Goal: Task Accomplishment & Management: Use online tool/utility

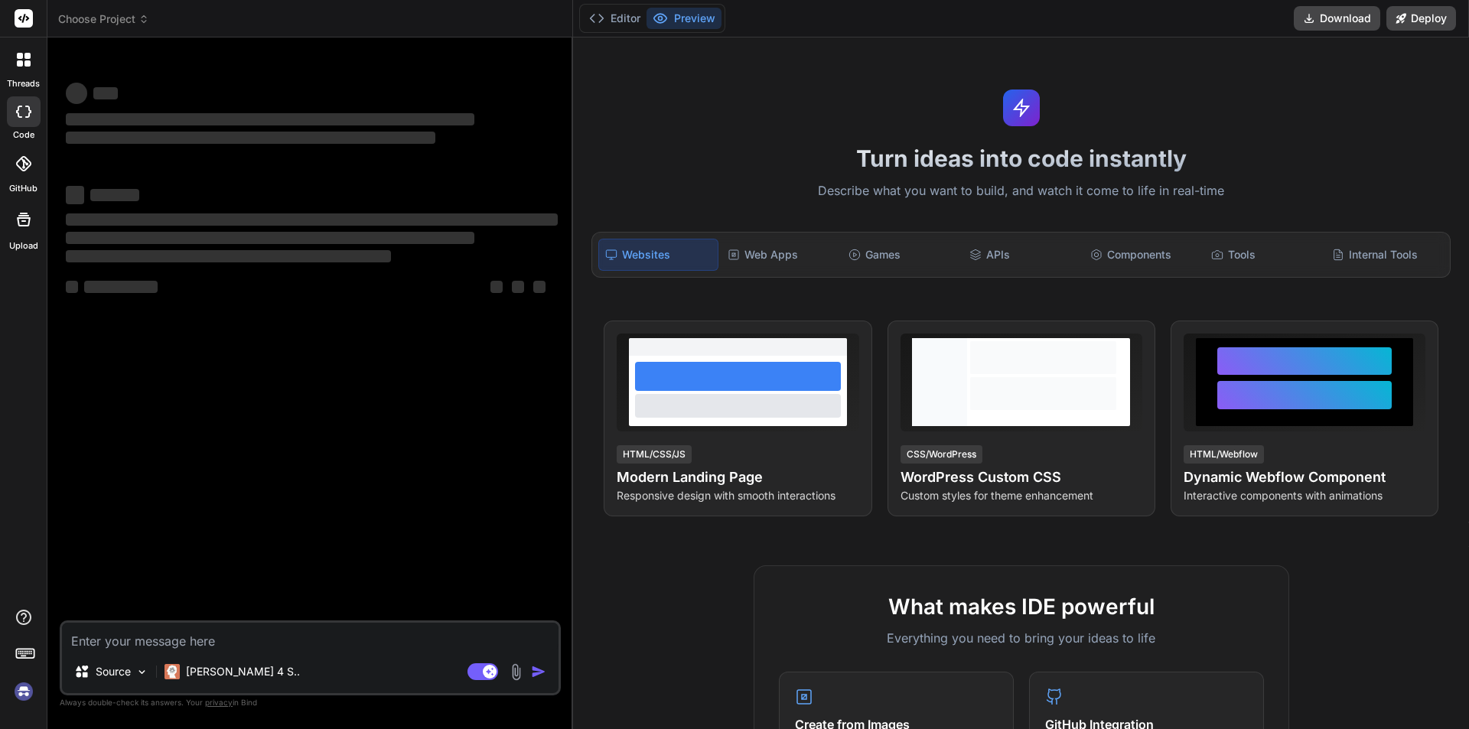
type textarea "x"
drag, startPoint x: 235, startPoint y: 650, endPoint x: 272, endPoint y: 646, distance: 37.0
click at [236, 651] on div "Source [PERSON_NAME] 4 S.. Agent Mode. When this toggle is activated, AI automa…" at bounding box center [310, 657] width 501 height 75
click at [272, 646] on textarea at bounding box center [310, 637] width 497 height 28
type textarea "gh"
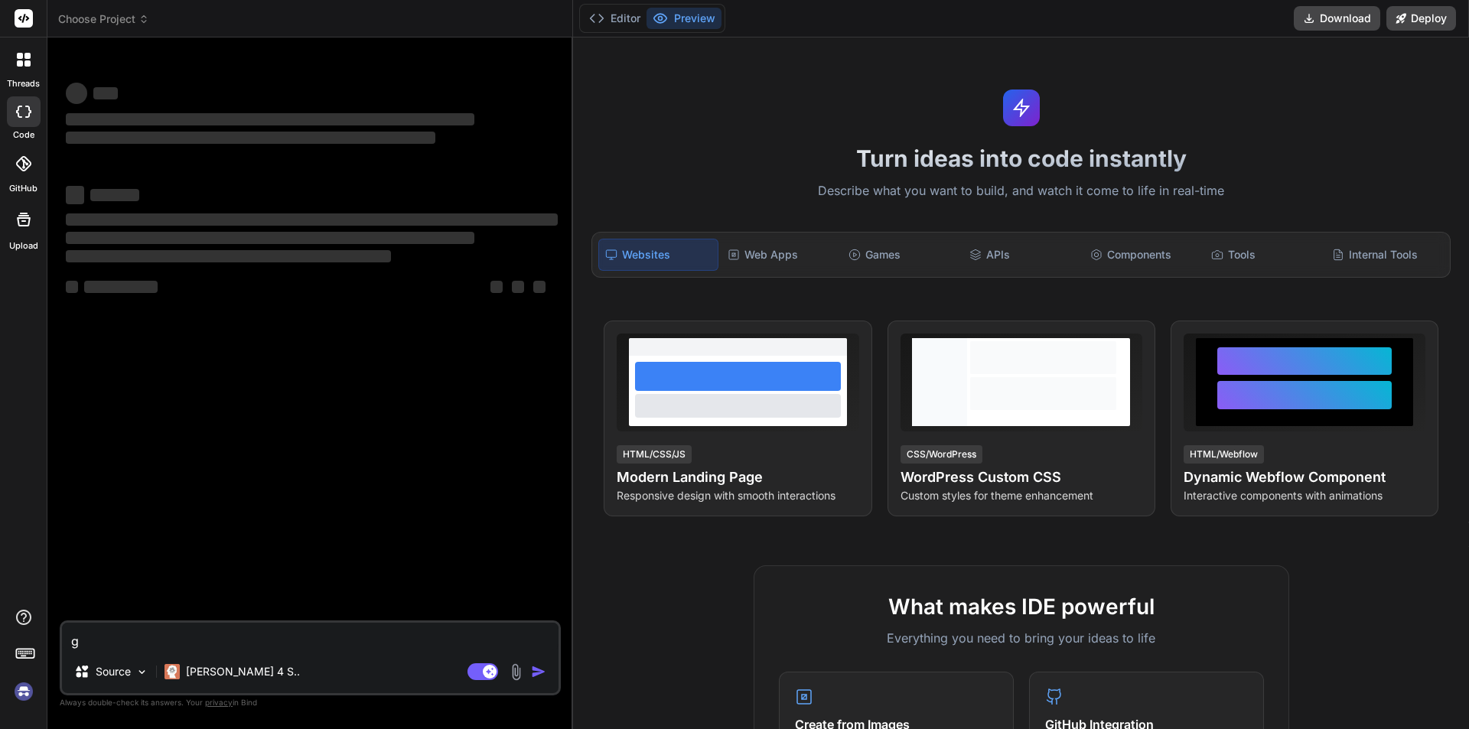
type textarea "x"
type textarea "ghg"
type textarea "x"
type textarea "ghgg"
type textarea "x"
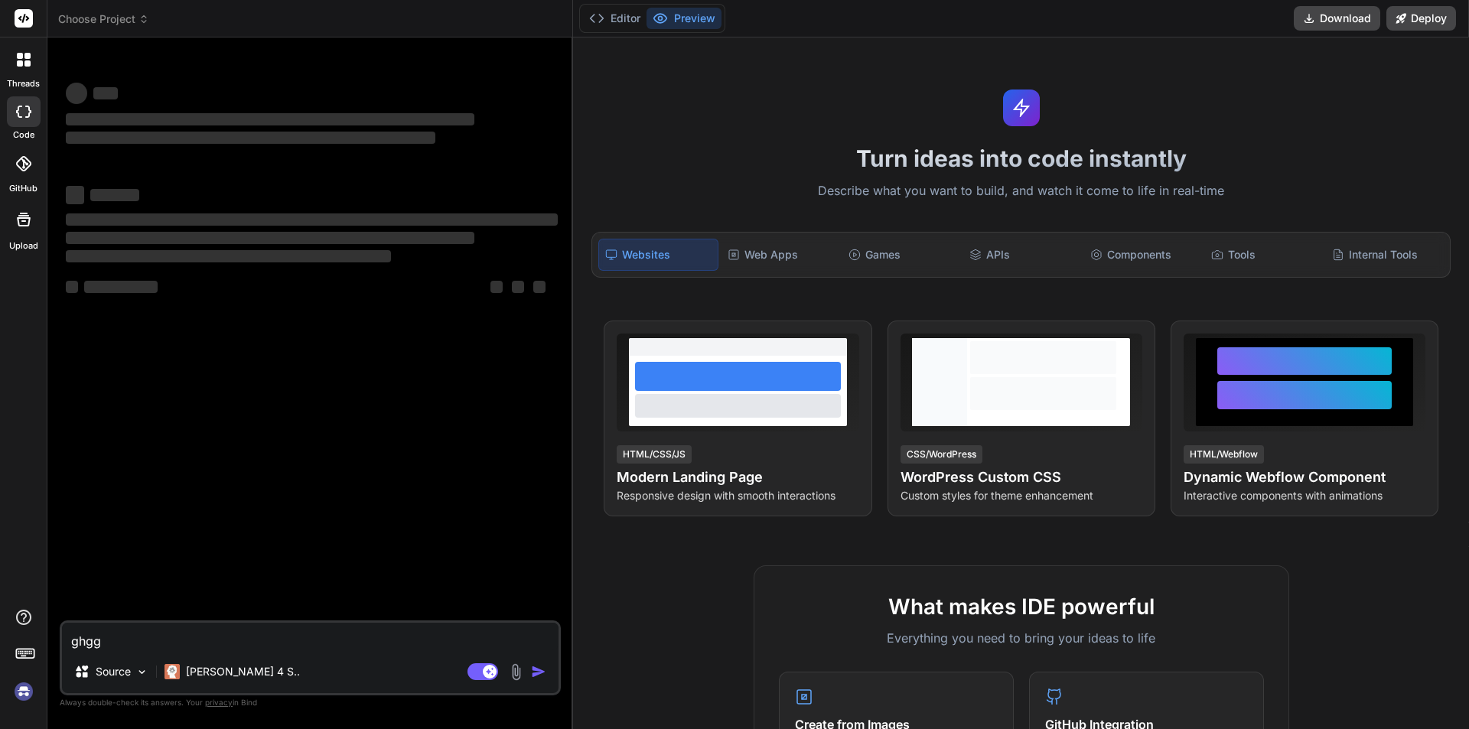
type textarea "ghggg"
type textarea "x"
type textarea "ghgggg"
type textarea "x"
type textarea "ghggggg"
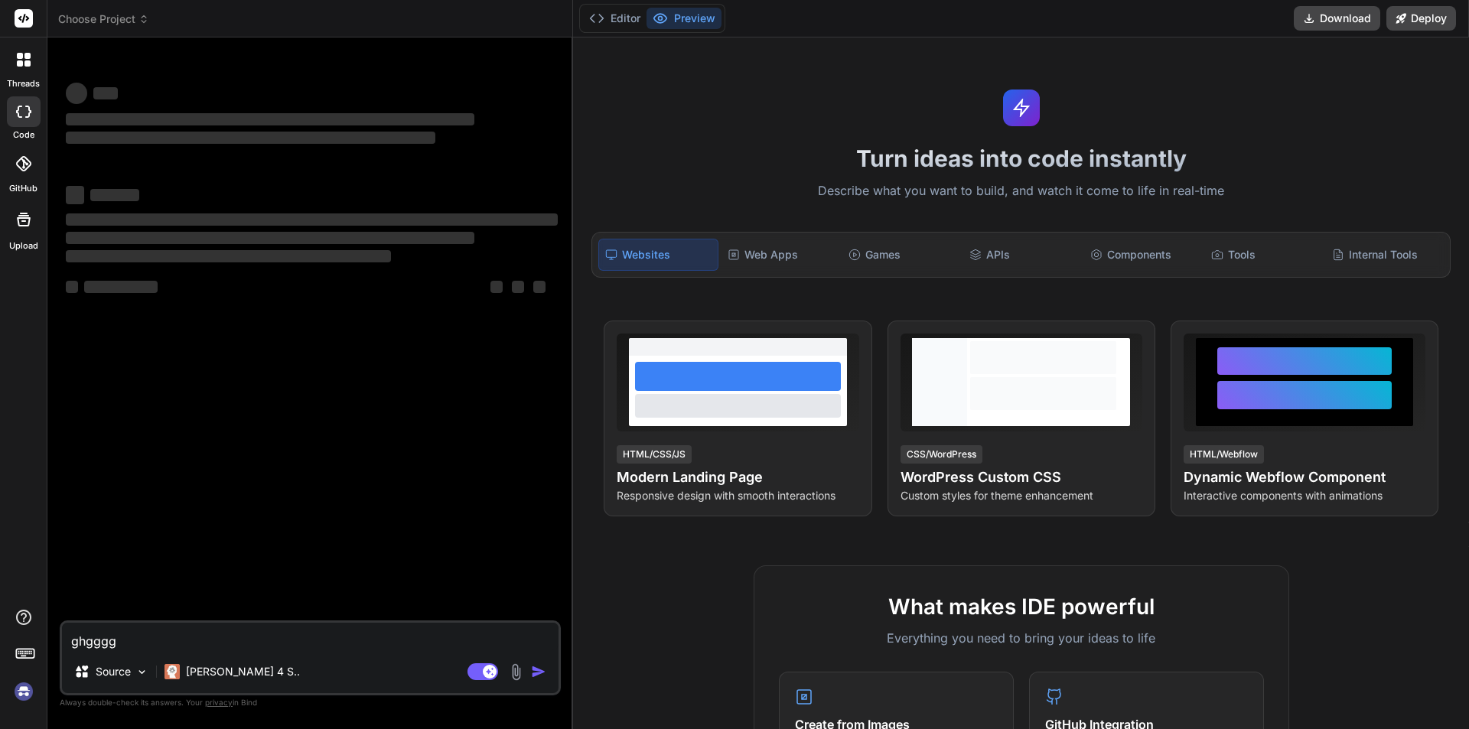
type textarea "x"
type textarea "ghgggggg"
type textarea "x"
type textarea "ghggggggg"
type textarea "x"
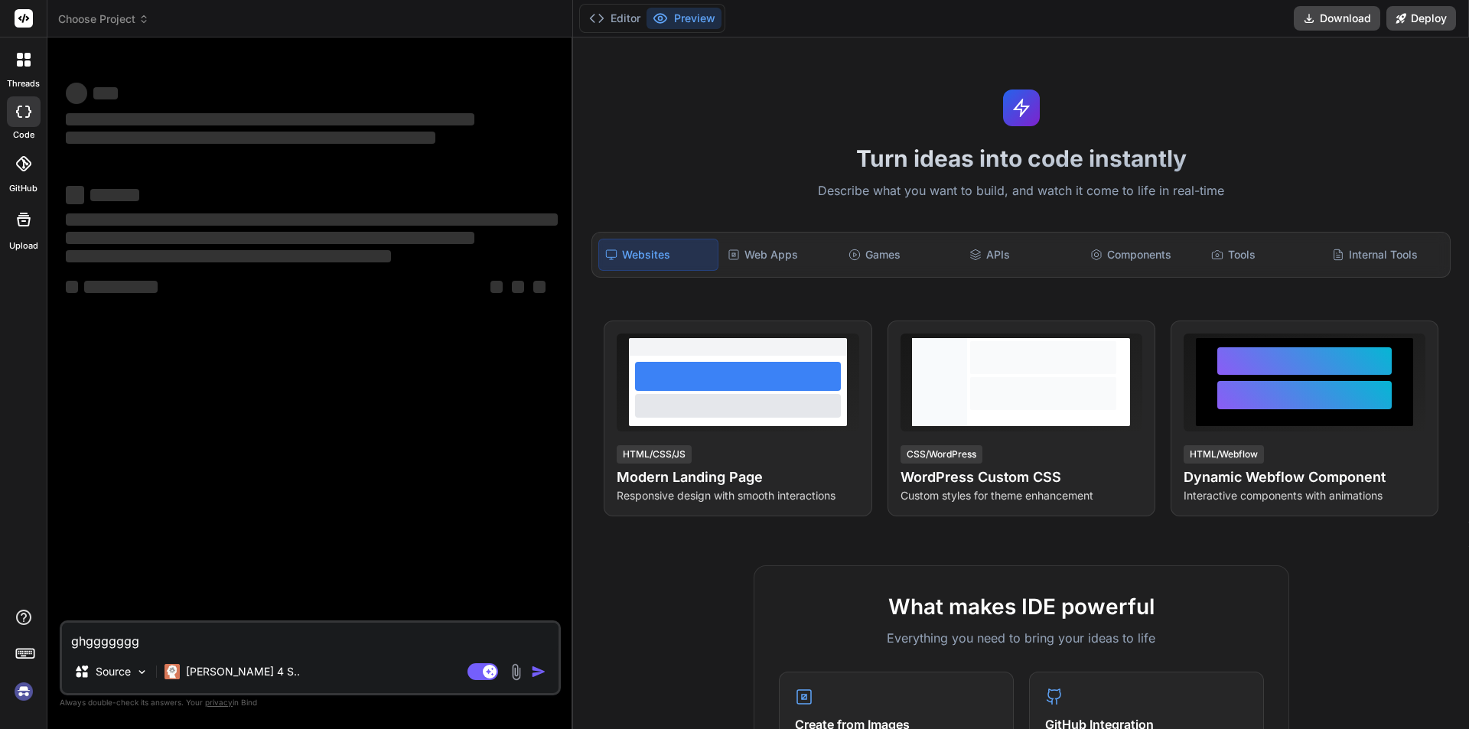
type textarea "ghgggggggg"
type textarea "x"
type textarea "ghgggggggg"
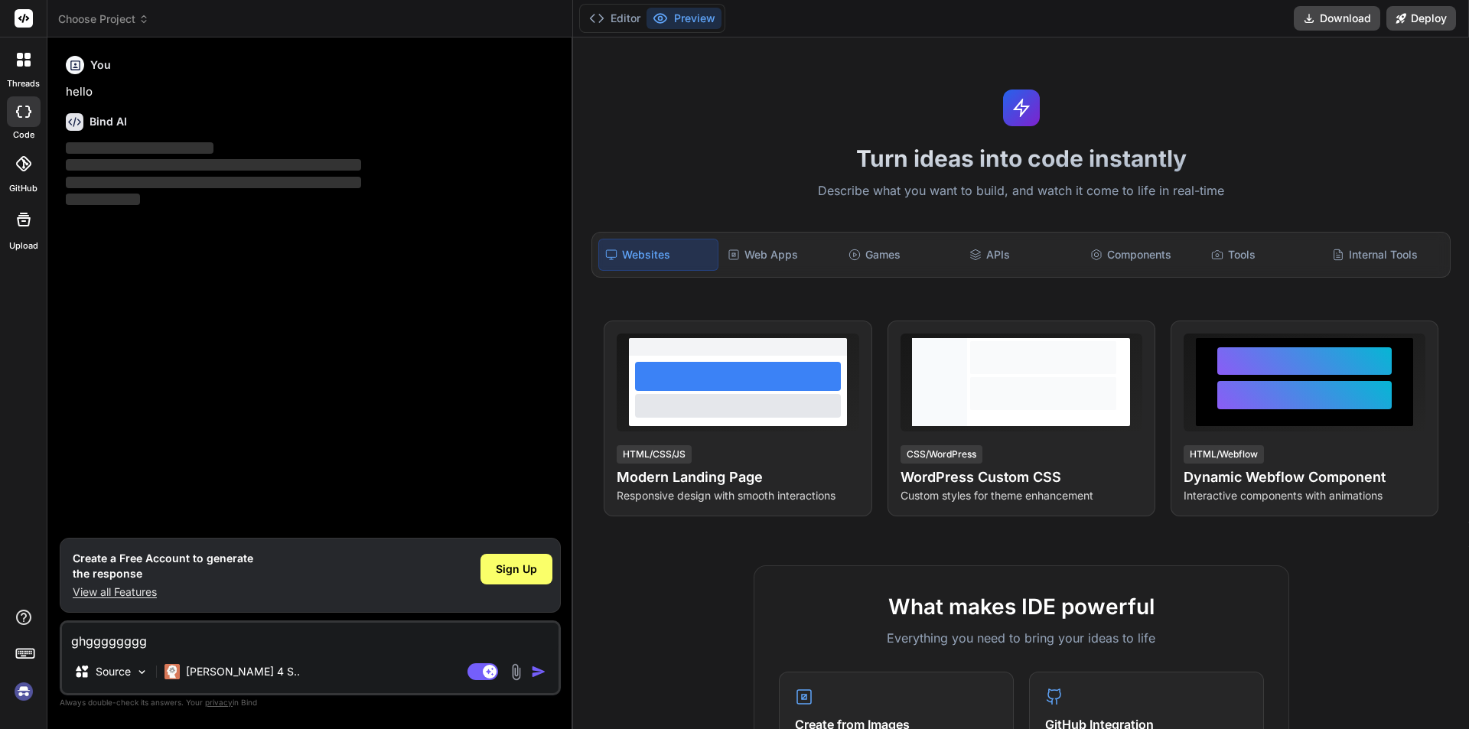
type textarea "x"
click at [540, 673] on img "button" at bounding box center [538, 671] width 15 height 15
drag, startPoint x: 198, startPoint y: 646, endPoint x: 39, endPoint y: 656, distance: 159.5
click at [39, 656] on div "threads code GitHub Upload Choose Project Created with Pixso. Bind AI Web Searc…" at bounding box center [734, 364] width 1469 height 729
type textarea "x"
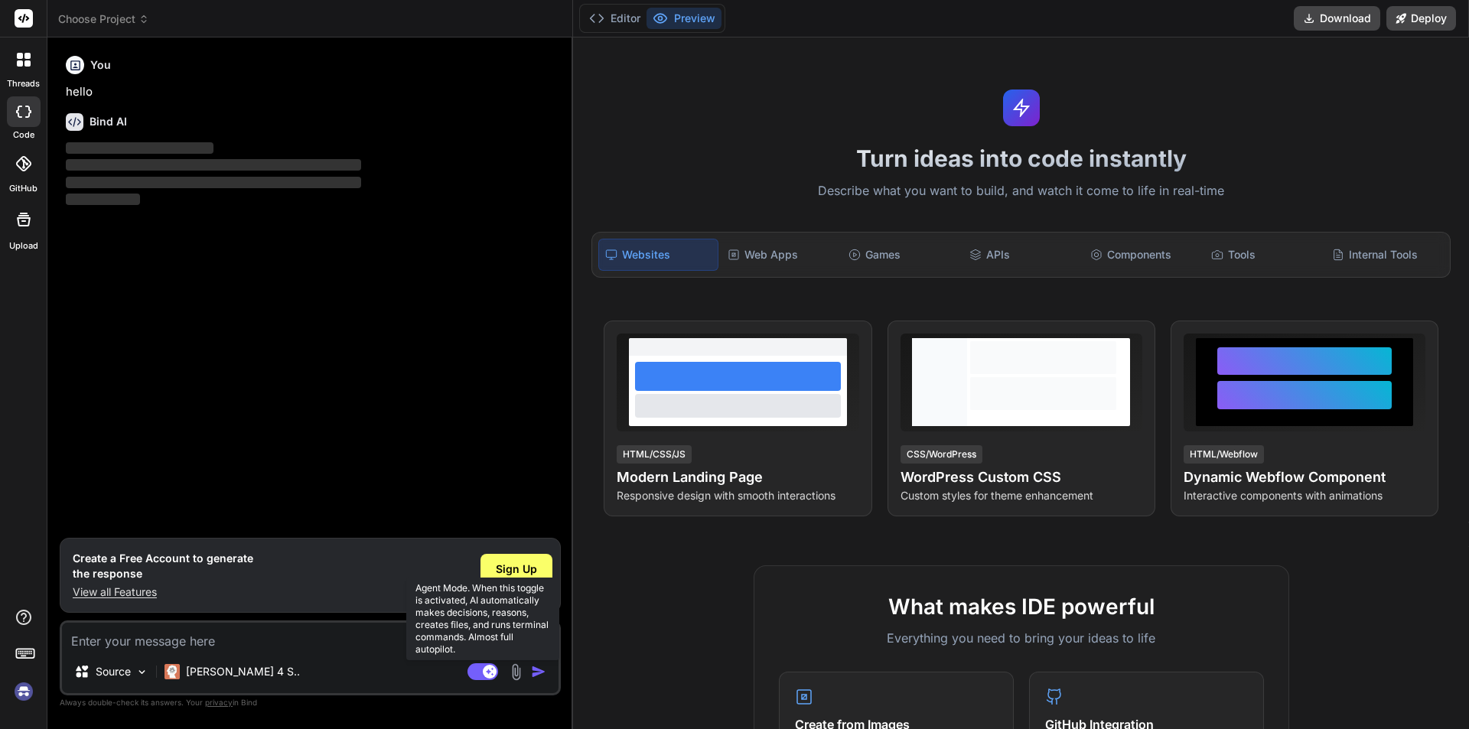
click at [480, 673] on rect at bounding box center [482, 671] width 31 height 17
type textarea "x"
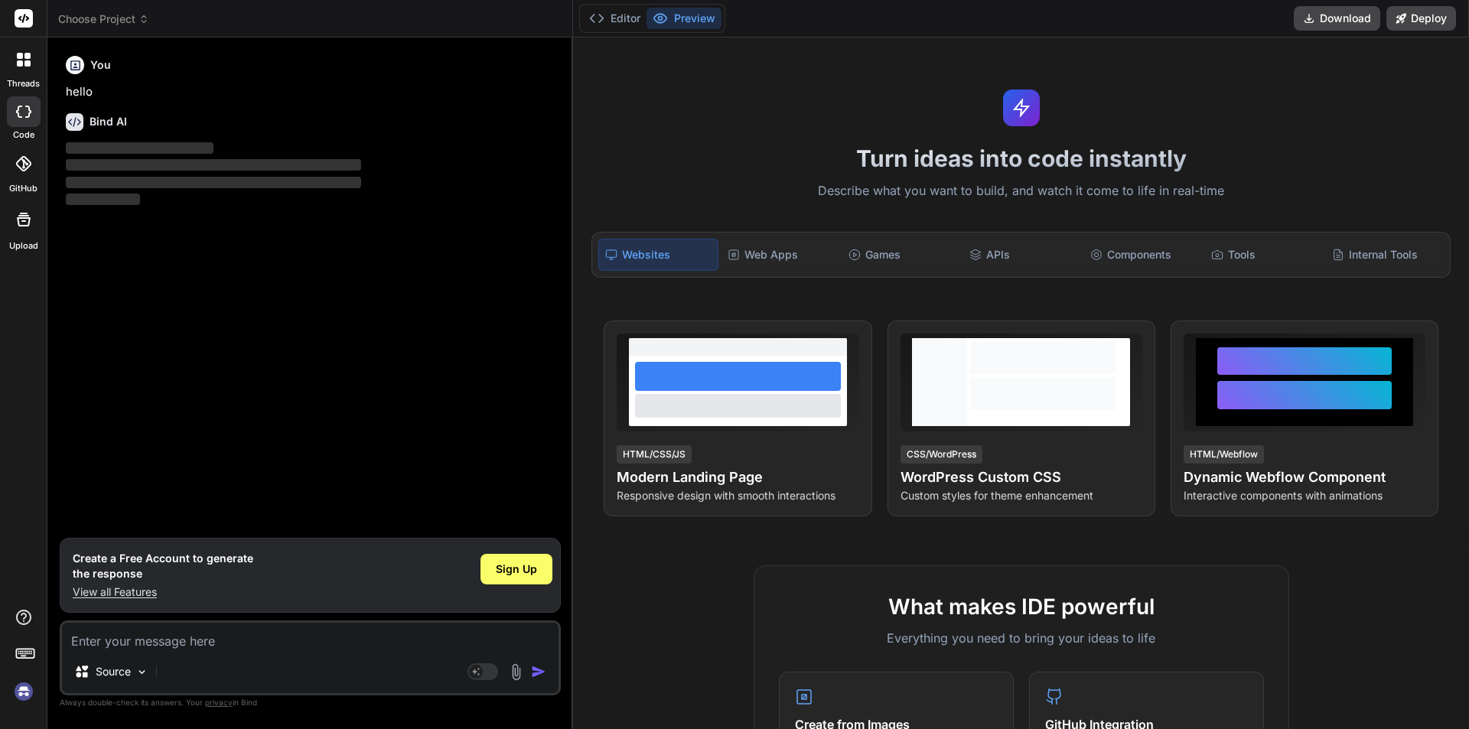
click at [228, 643] on textarea at bounding box center [310, 637] width 497 height 28
type textarea "t"
type textarea "x"
type textarea "tr"
type textarea "x"
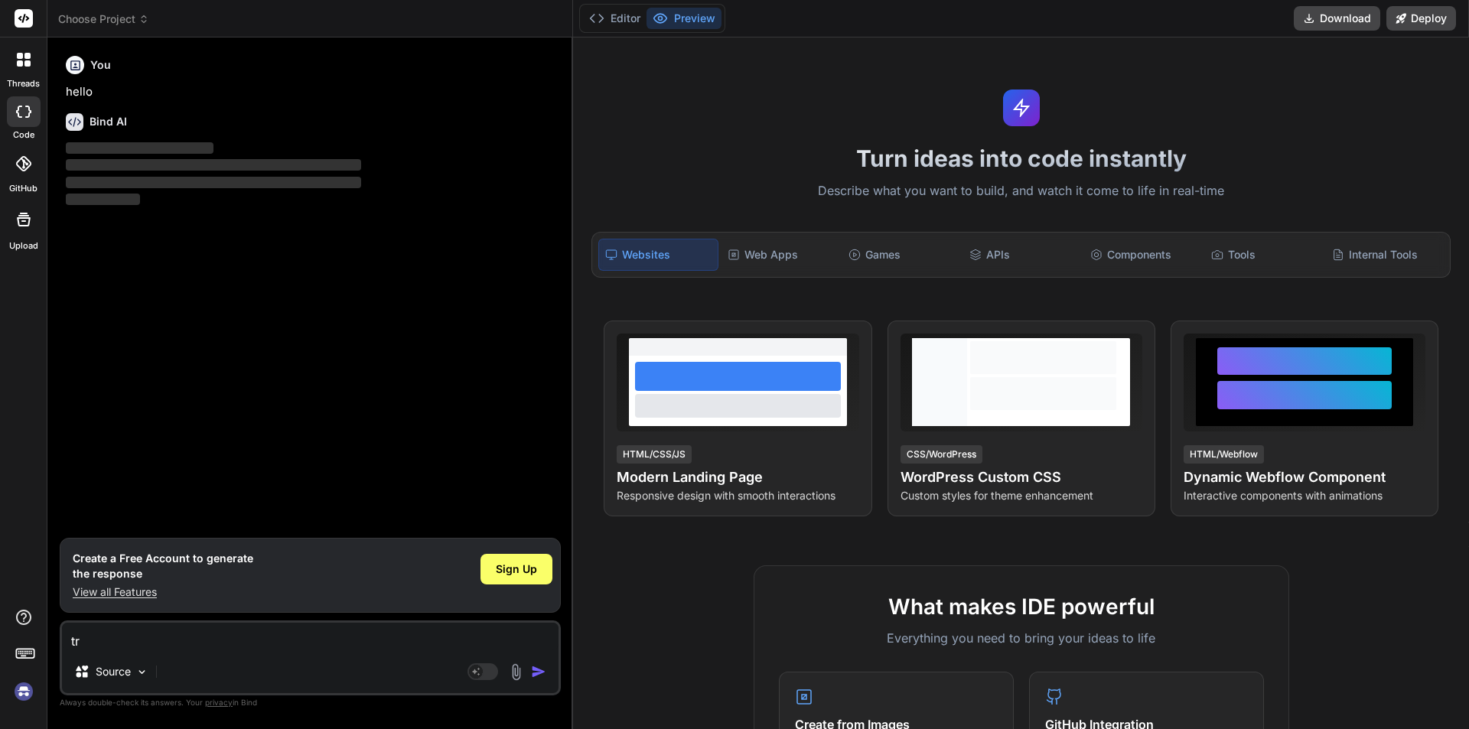
type textarea "trr"
type textarea "x"
type textarea "trrt"
type textarea "x"
type textarea "trrtt"
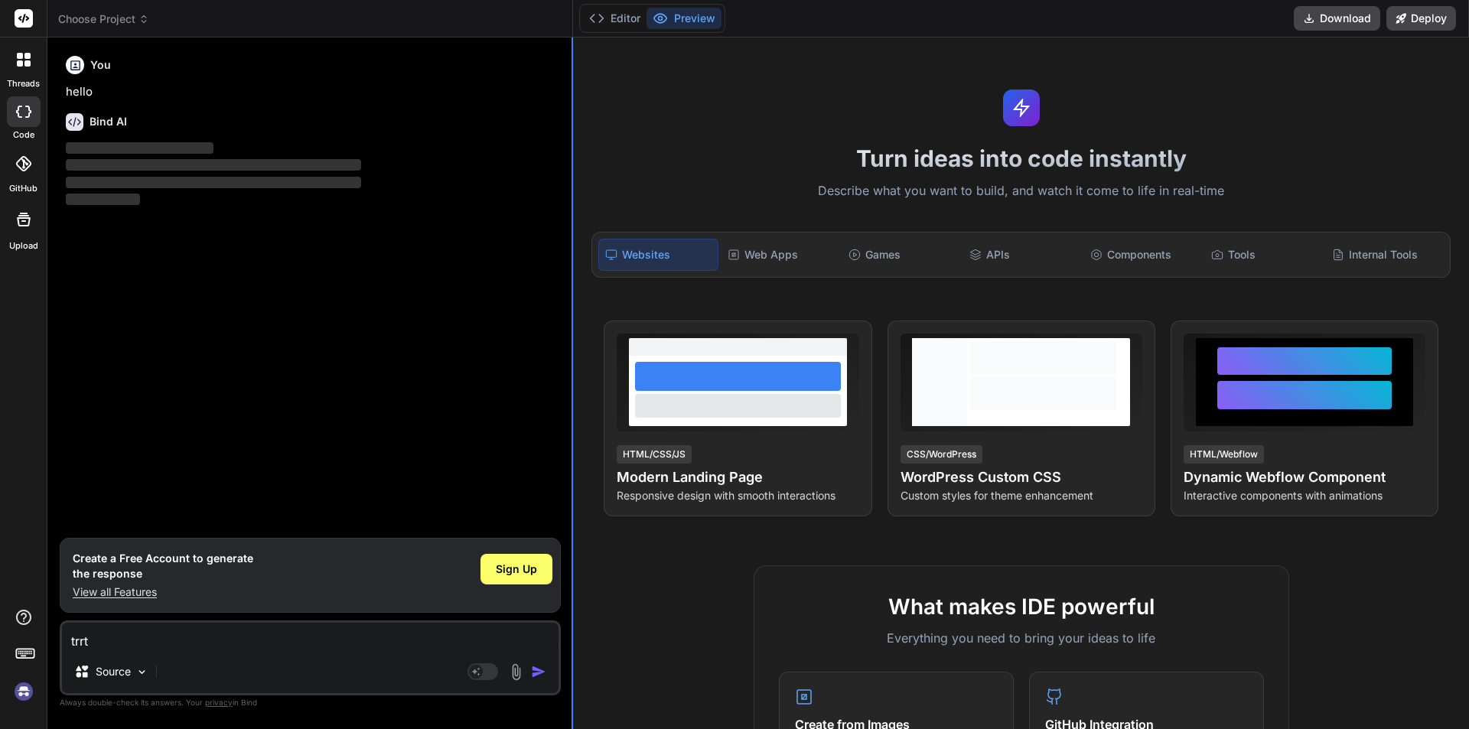
type textarea "x"
type textarea "trrttt"
type textarea "x"
type textarea "trrttt"
click at [530, 676] on div "Agent Mode. When this toggle is activated, AI automatically makes decisions, re…" at bounding box center [508, 672] width 88 height 18
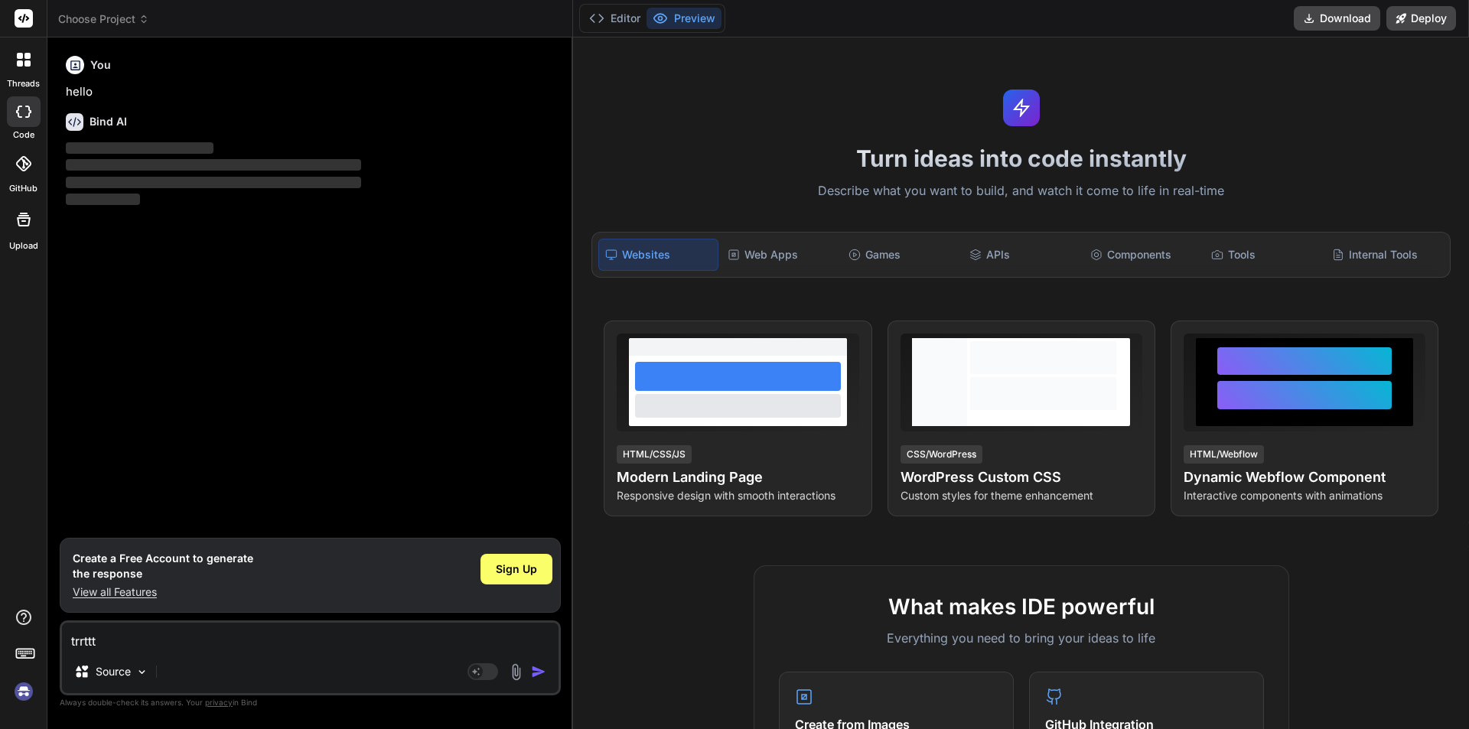
click at [533, 669] on img "button" at bounding box center [538, 671] width 15 height 15
drag, startPoint x: 115, startPoint y: 636, endPoint x: 38, endPoint y: 637, distance: 76.5
click at [38, 637] on div "threads code GitHub Upload Choose Project Created with Pixso. Bind AI Web Searc…" at bounding box center [734, 364] width 1469 height 729
type textarea "x"
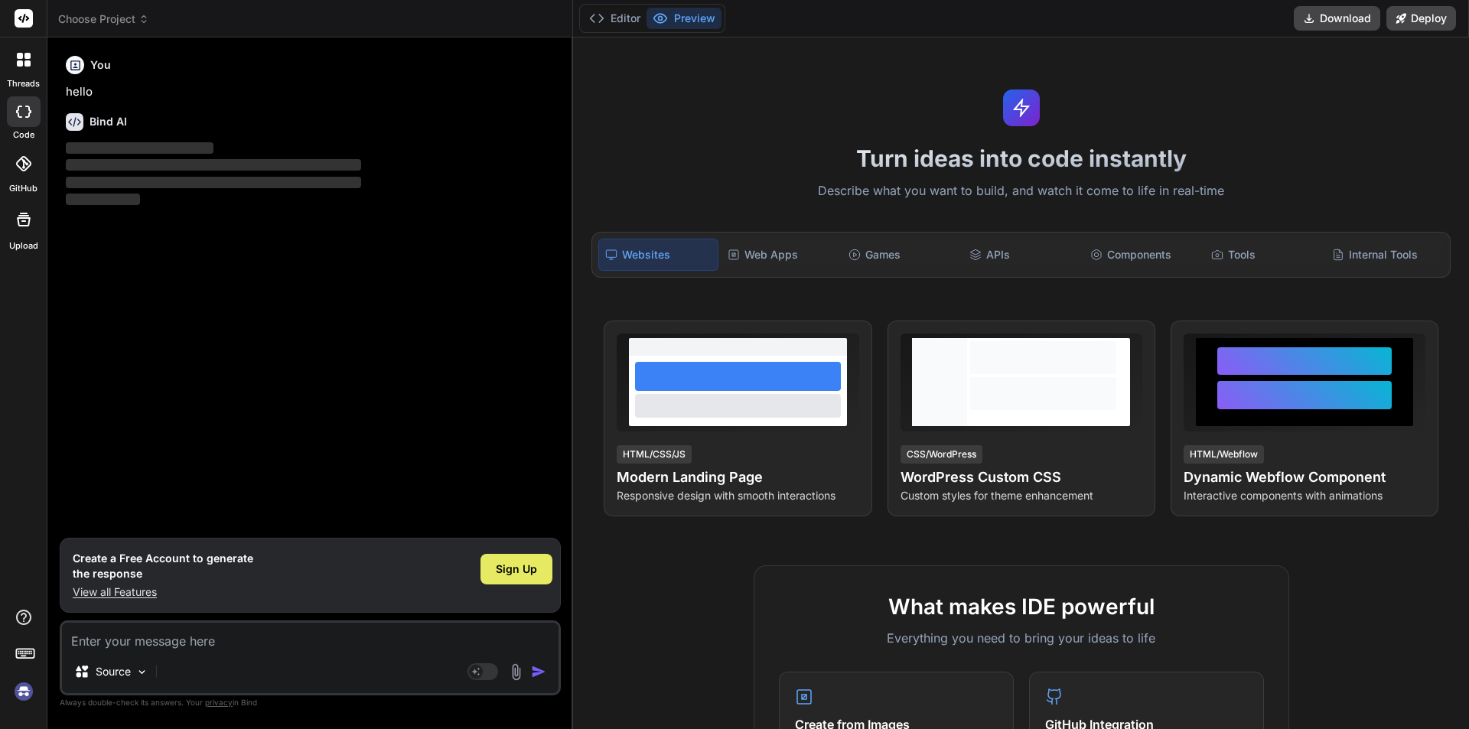
click at [528, 565] on span "Sign Up" at bounding box center [516, 569] width 41 height 15
